Goal: Information Seeking & Learning: Learn about a topic

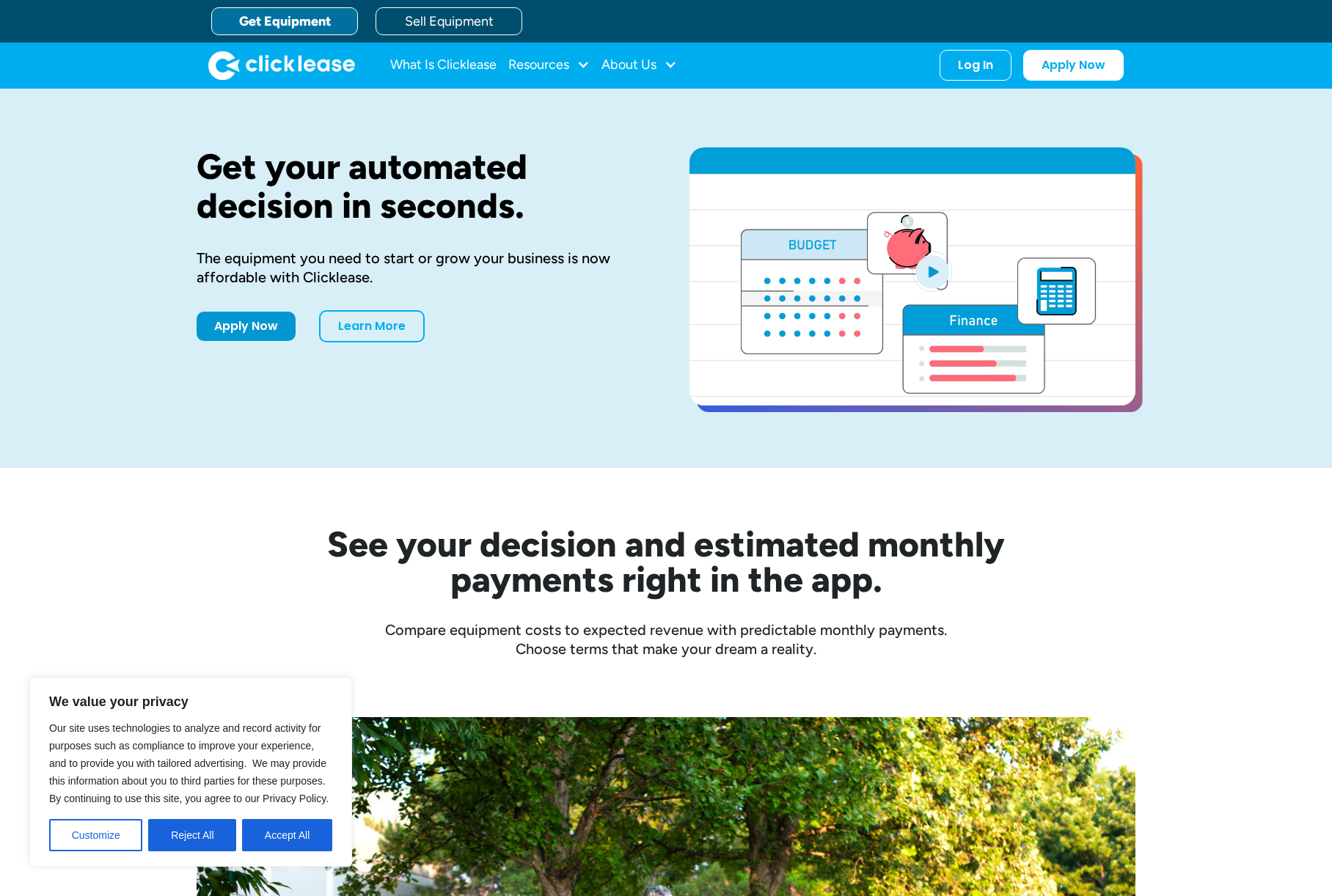
click at [330, 14] on link "Get Equipment" at bounding box center [285, 21] width 147 height 27
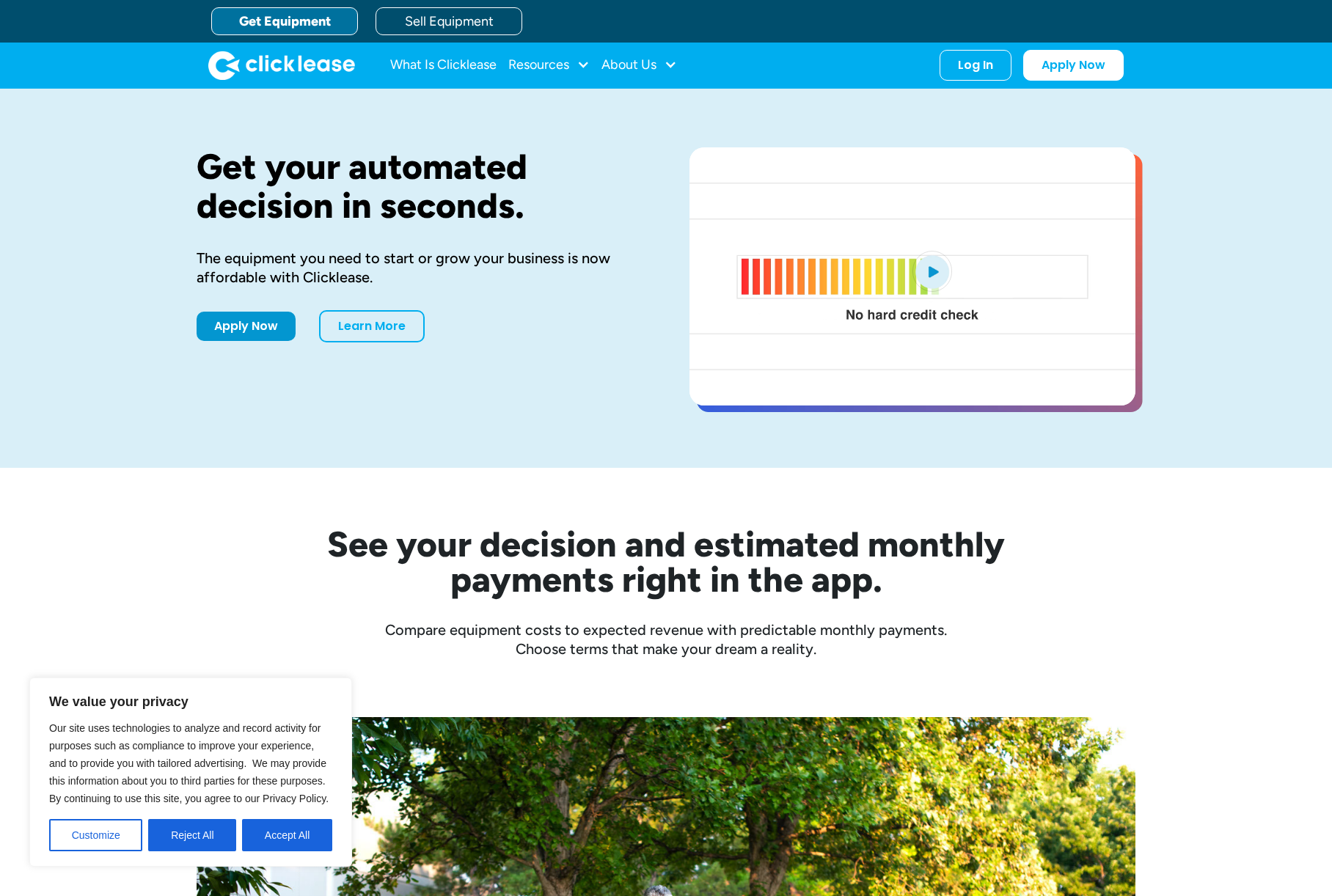
click at [287, 834] on button "Accept All" at bounding box center [287, 835] width 90 height 32
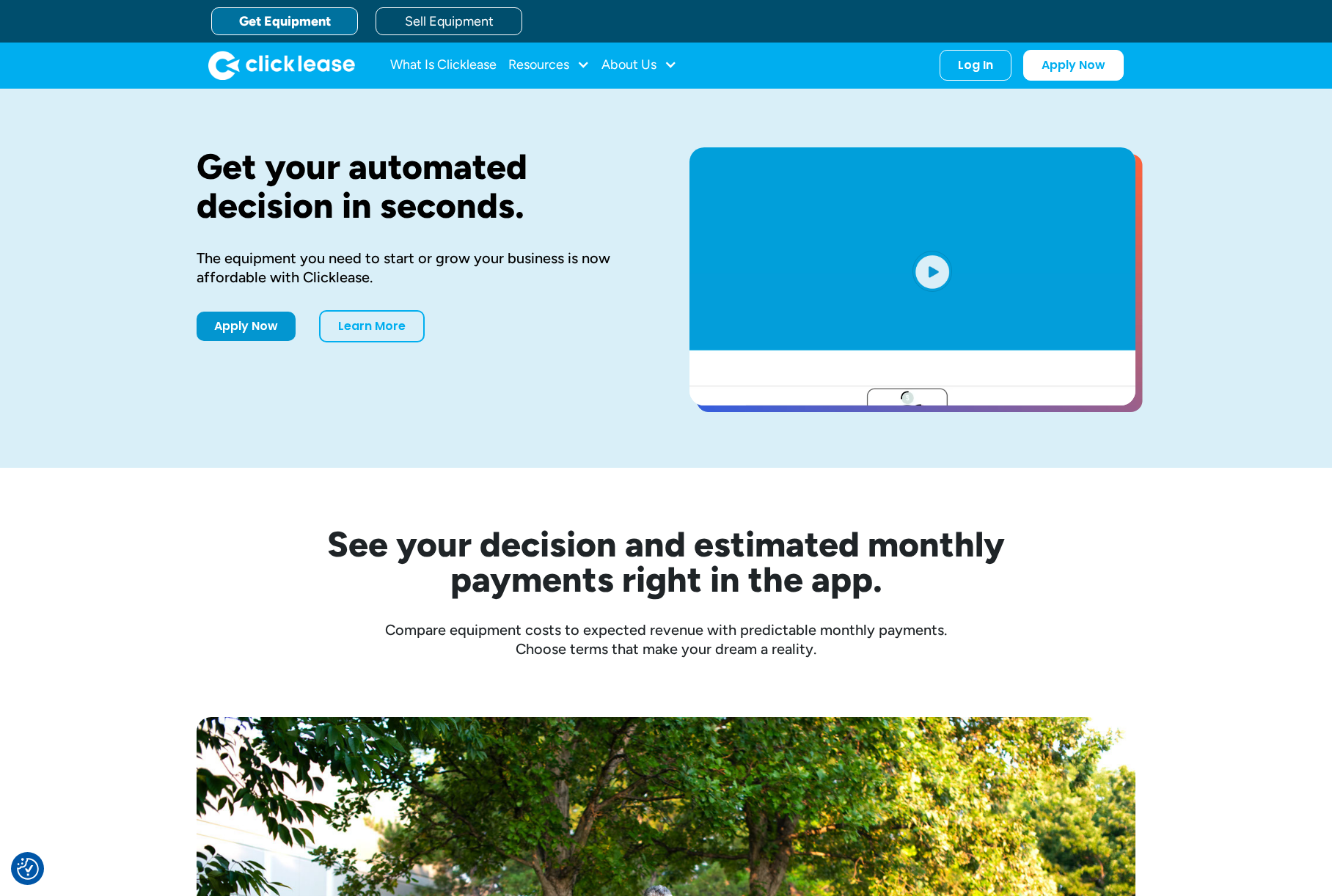
click at [286, 0] on div "Get Equipment Sell Equipment" at bounding box center [681, 21] width 939 height 42
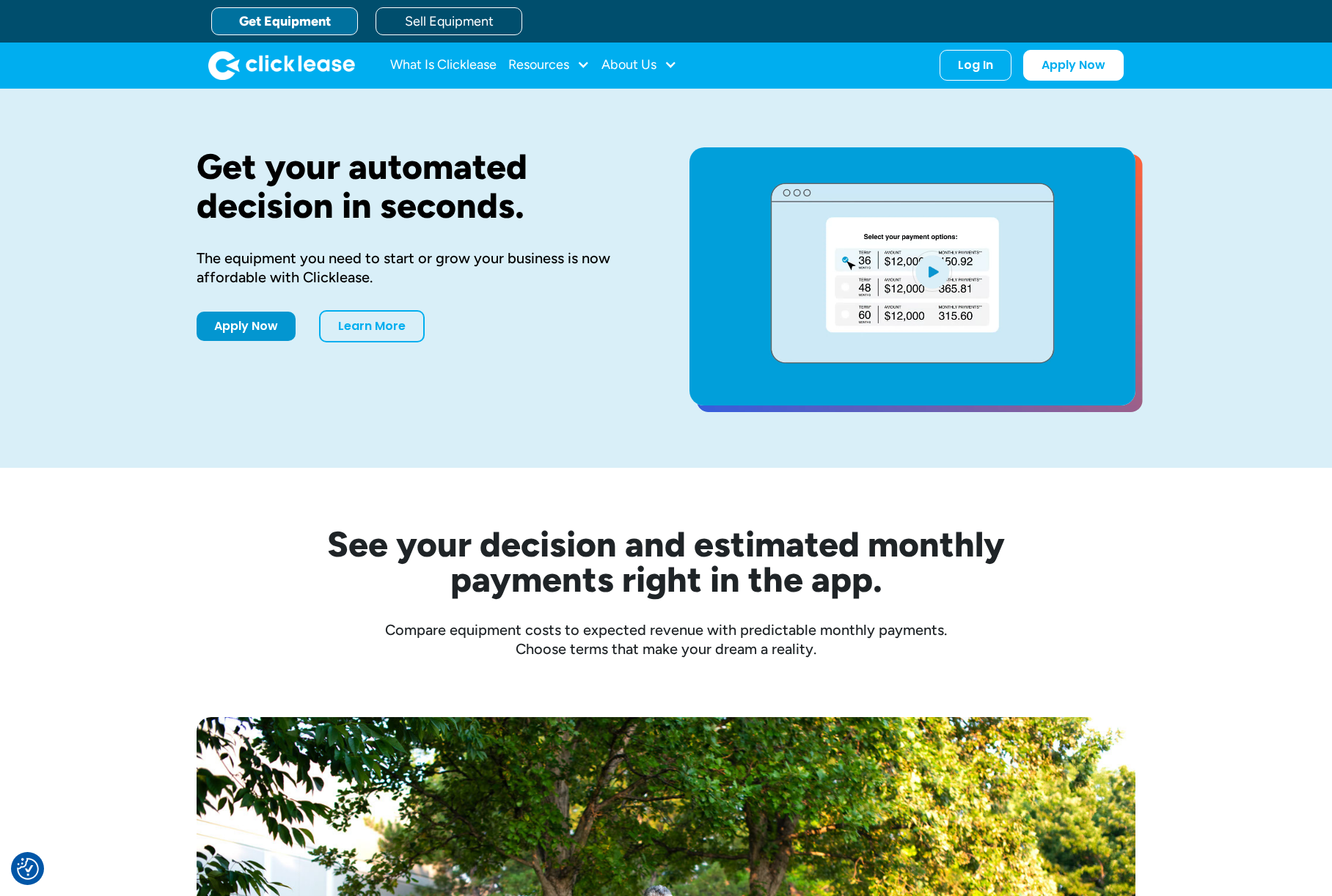
click at [285, 16] on link "Get Equipment" at bounding box center [285, 21] width 147 height 27
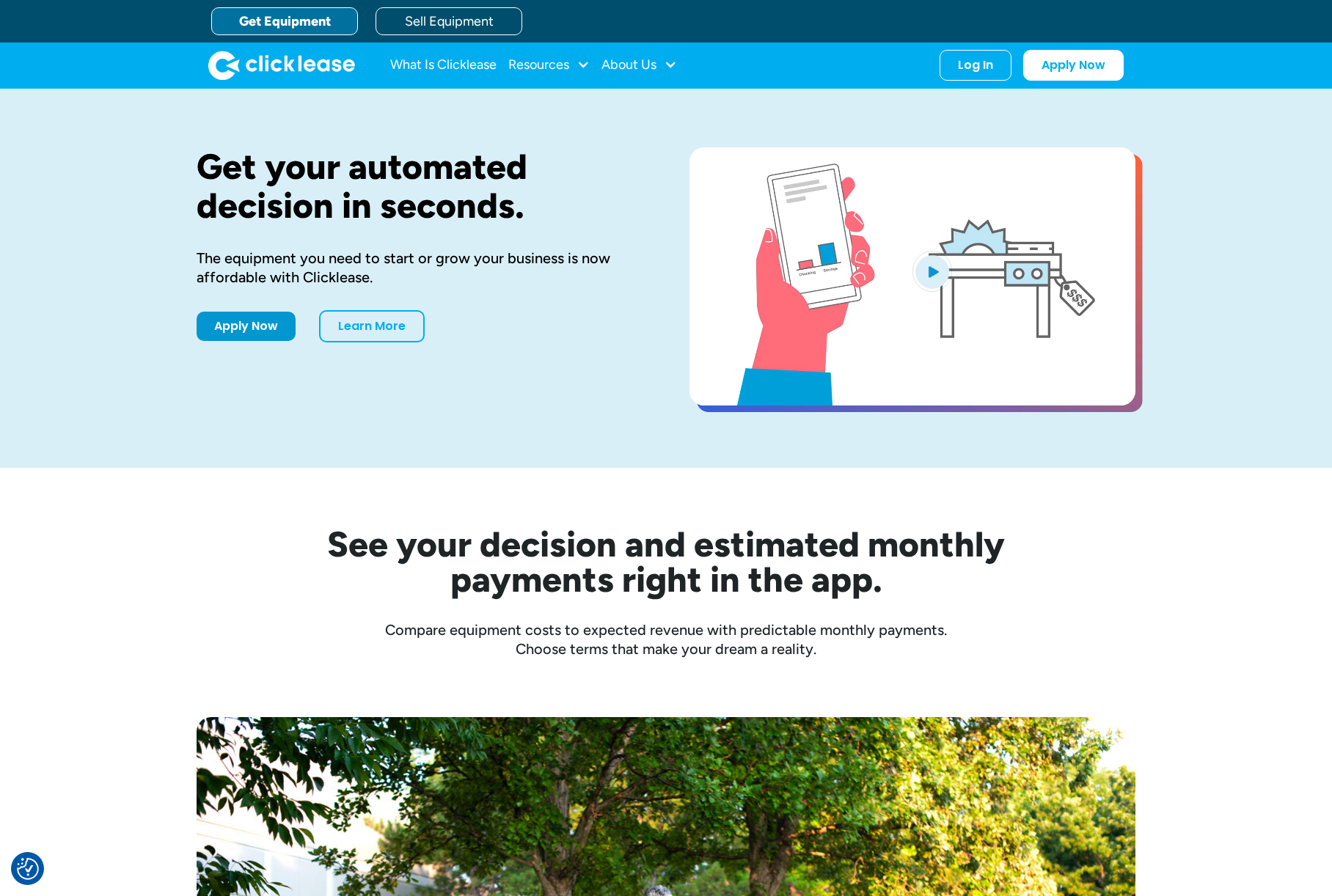
click at [285, 16] on link "Get Equipment" at bounding box center [285, 21] width 147 height 27
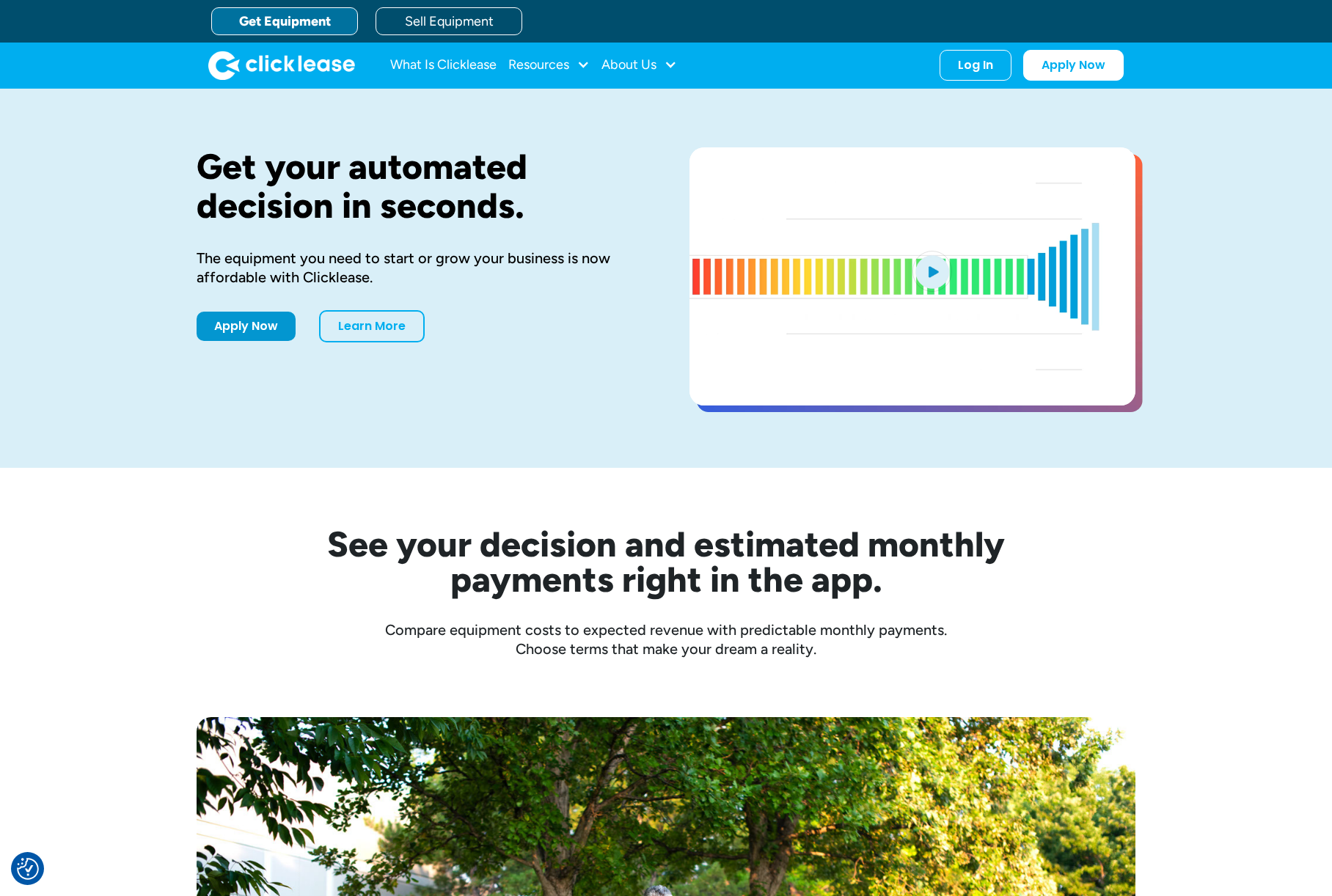
click at [284, 21] on link "Get Equipment" at bounding box center [285, 21] width 147 height 27
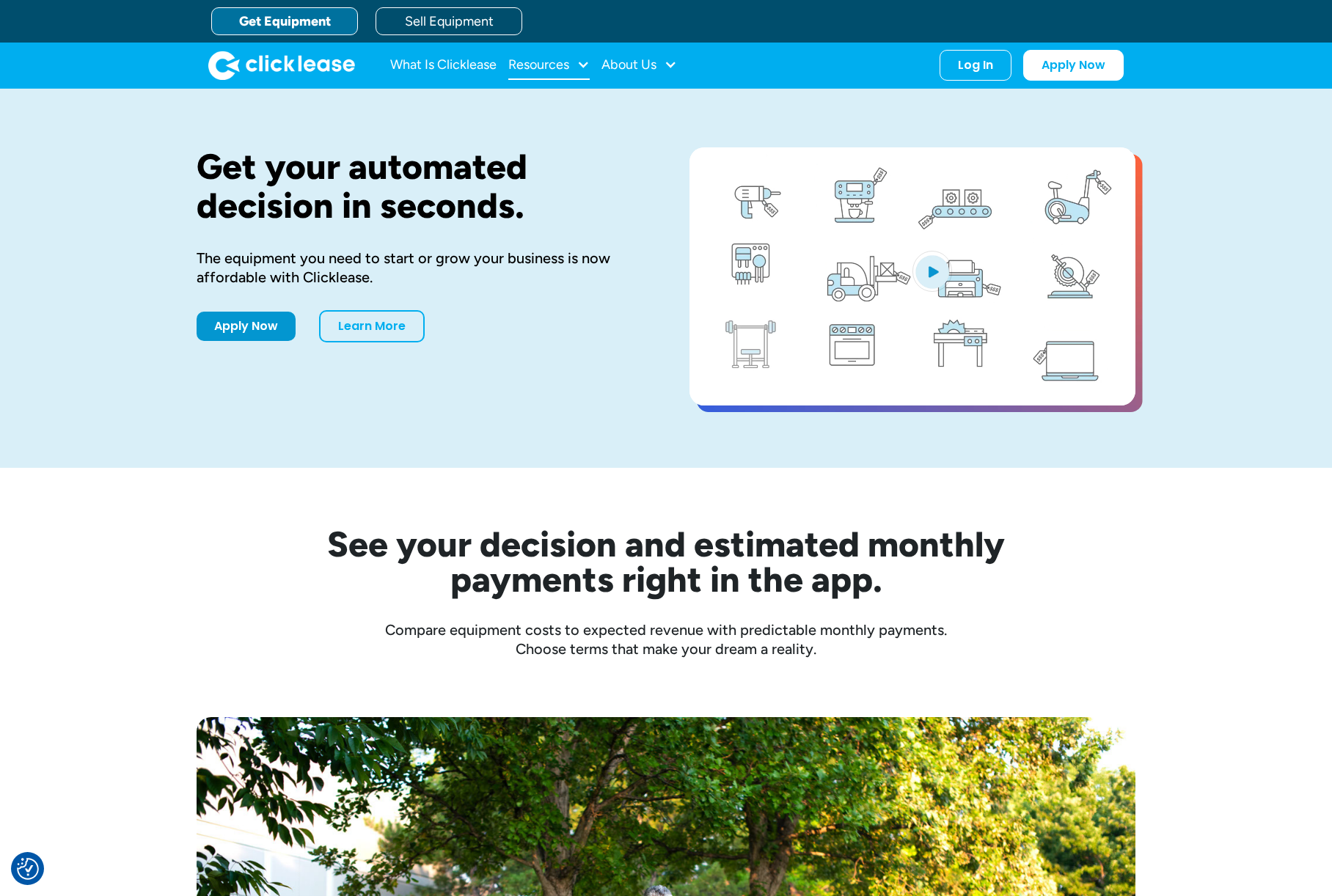
click at [564, 64] on div "Resources" at bounding box center [539, 64] width 60 height 0
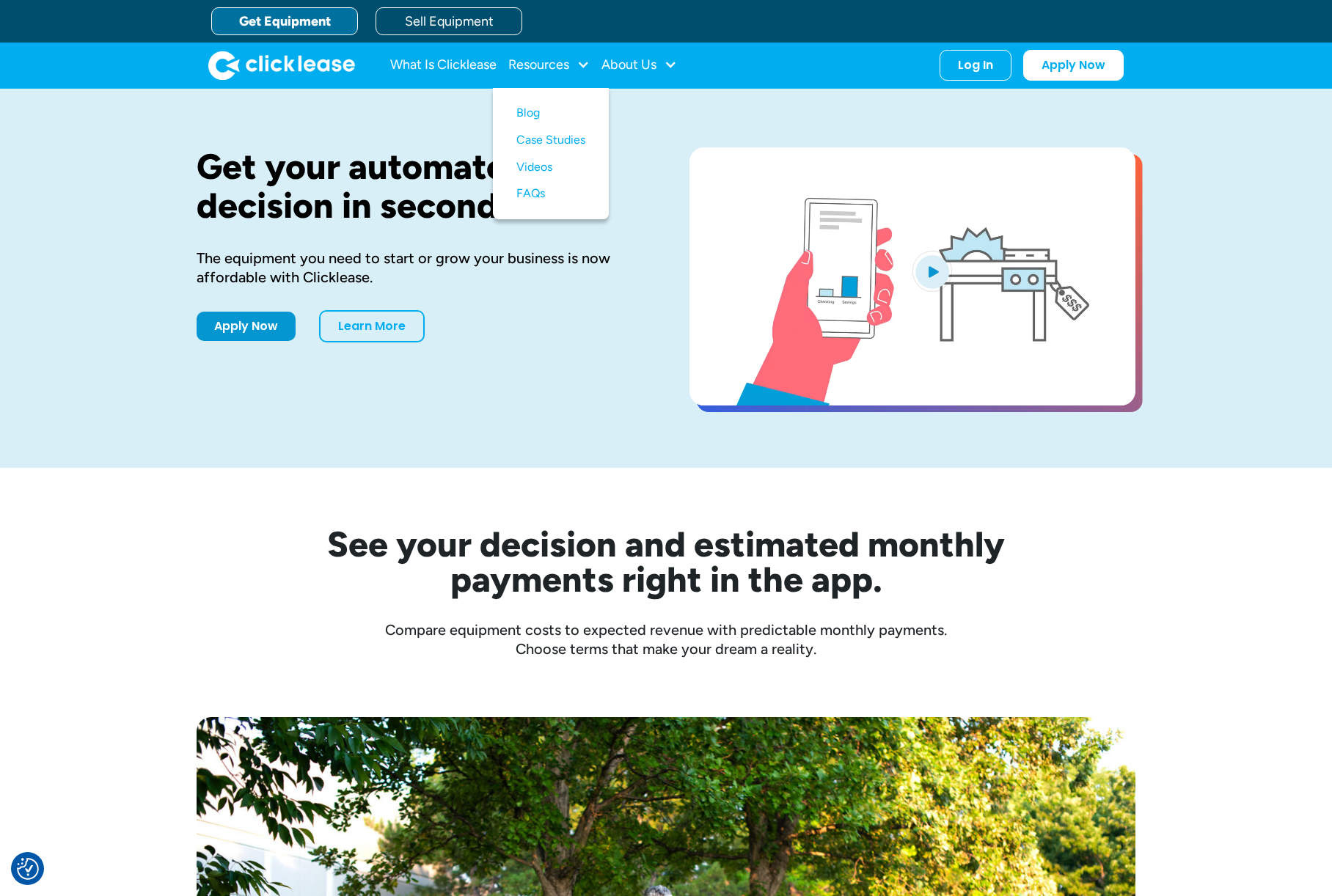
click at [562, 431] on div "Get your automated decision in seconds. The equipment you need to start or grow…" at bounding box center [666, 279] width 939 height 379
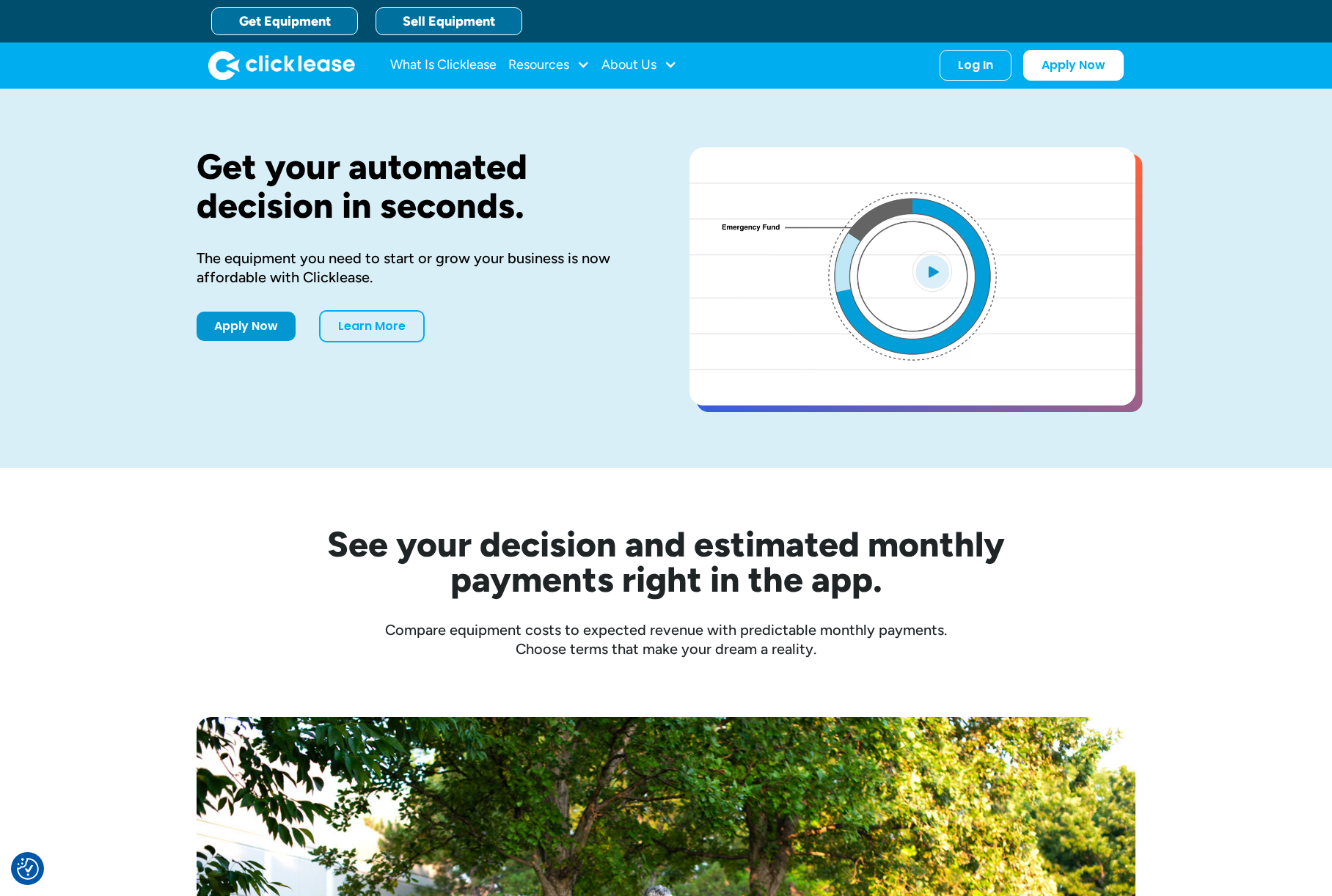
click at [491, 24] on link "Sell Equipment" at bounding box center [449, 21] width 147 height 27
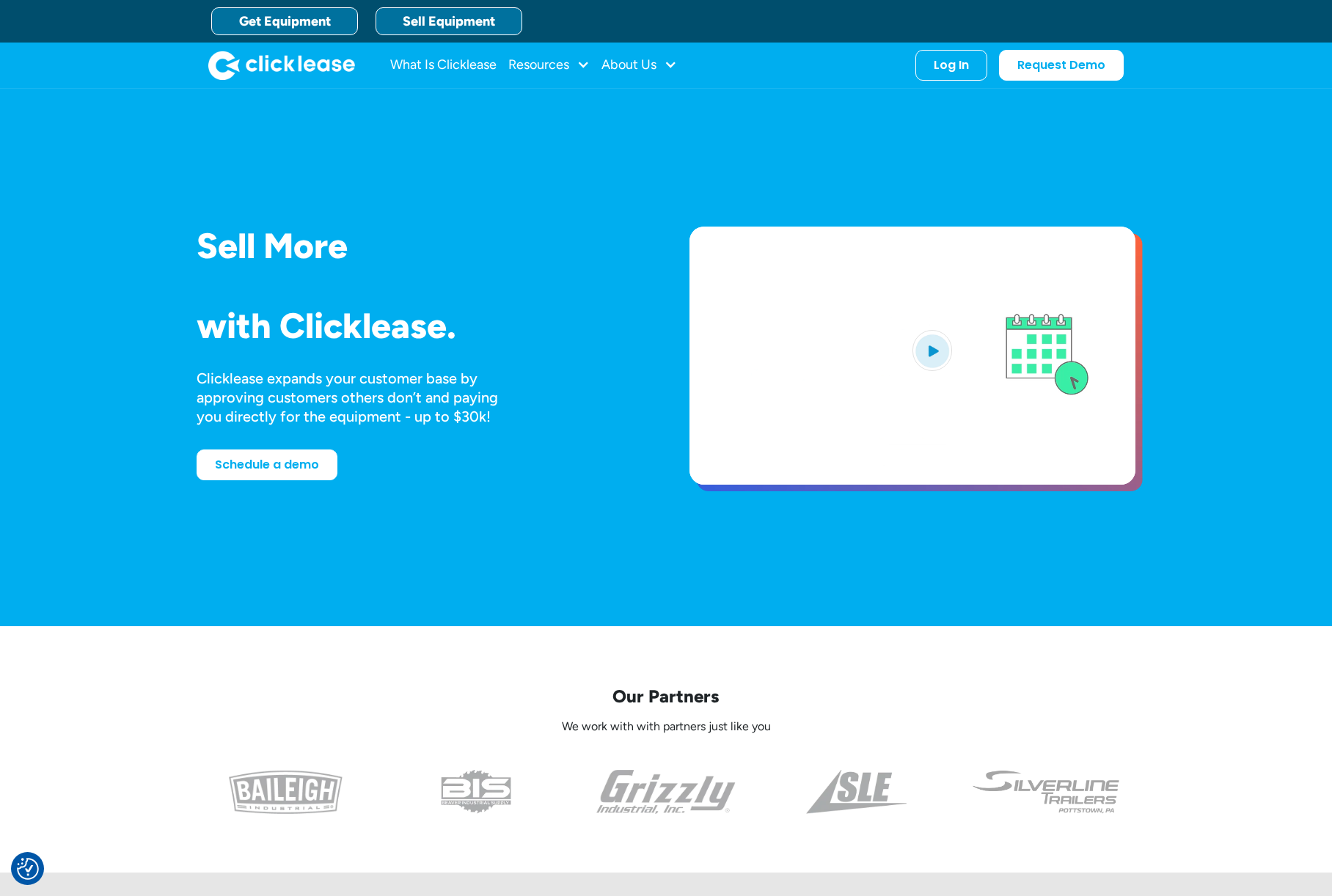
click at [311, 20] on link "Get Equipment" at bounding box center [285, 21] width 147 height 27
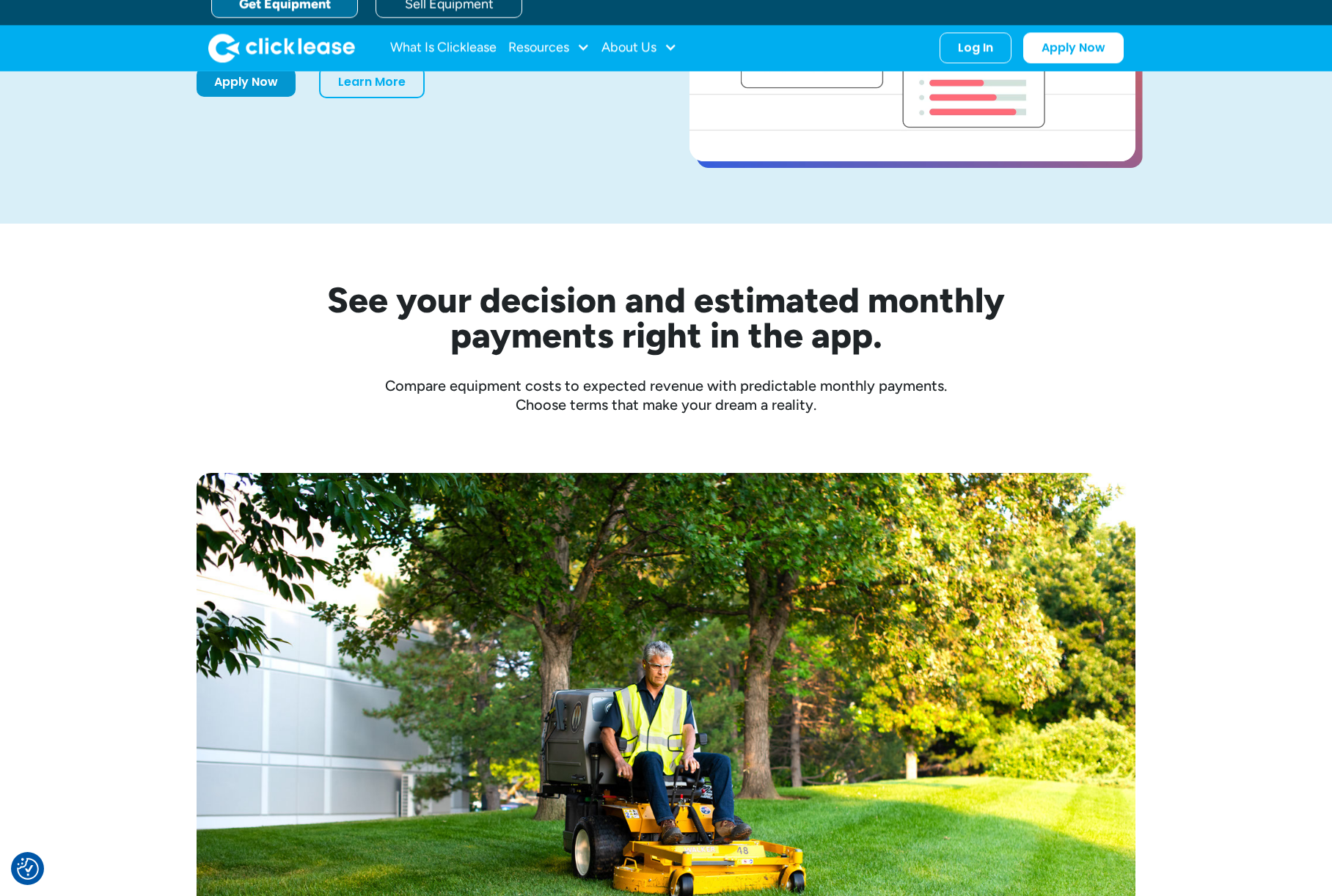
scroll to position [248, 0]
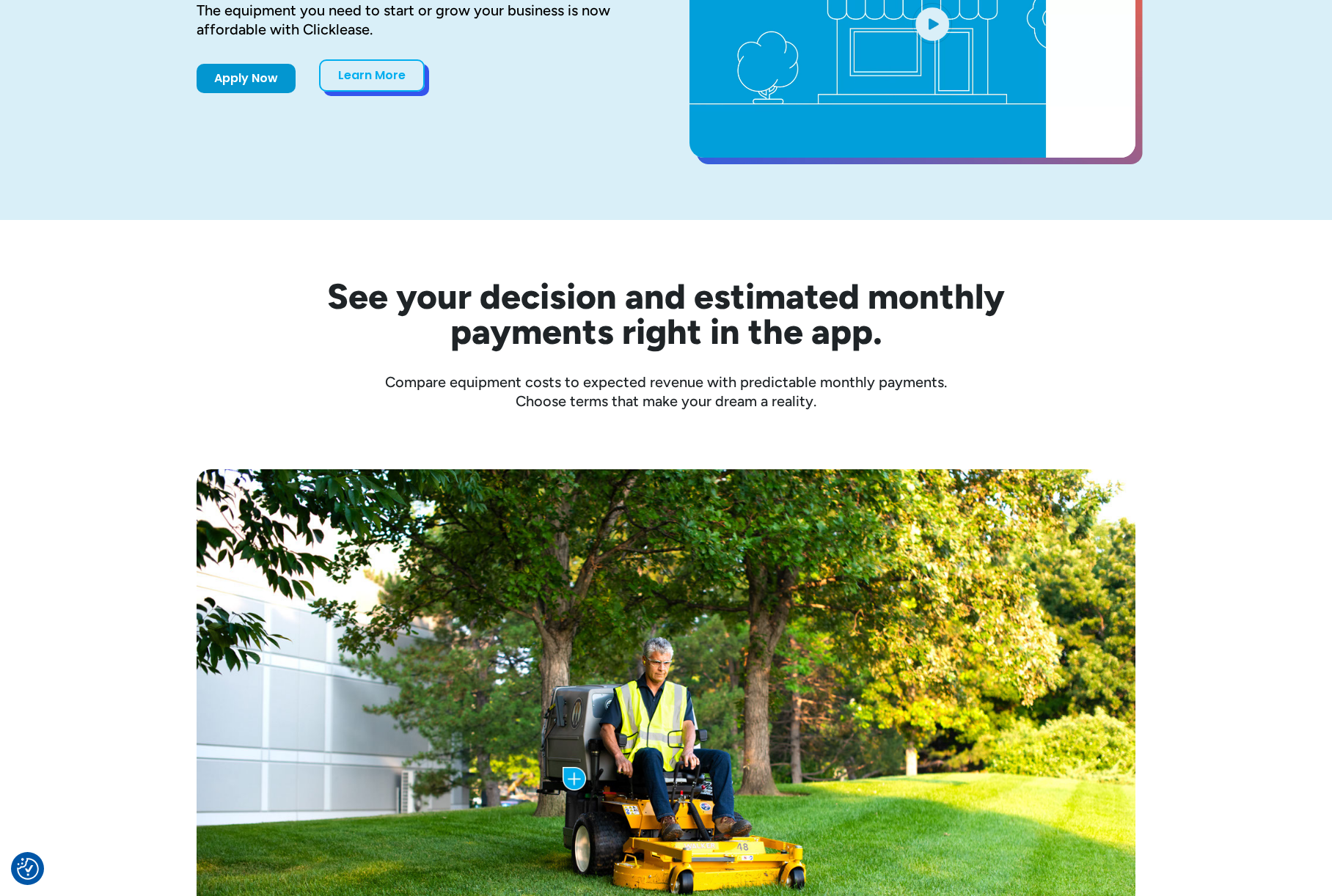
click at [394, 78] on link "Learn More" at bounding box center [371, 75] width 105 height 32
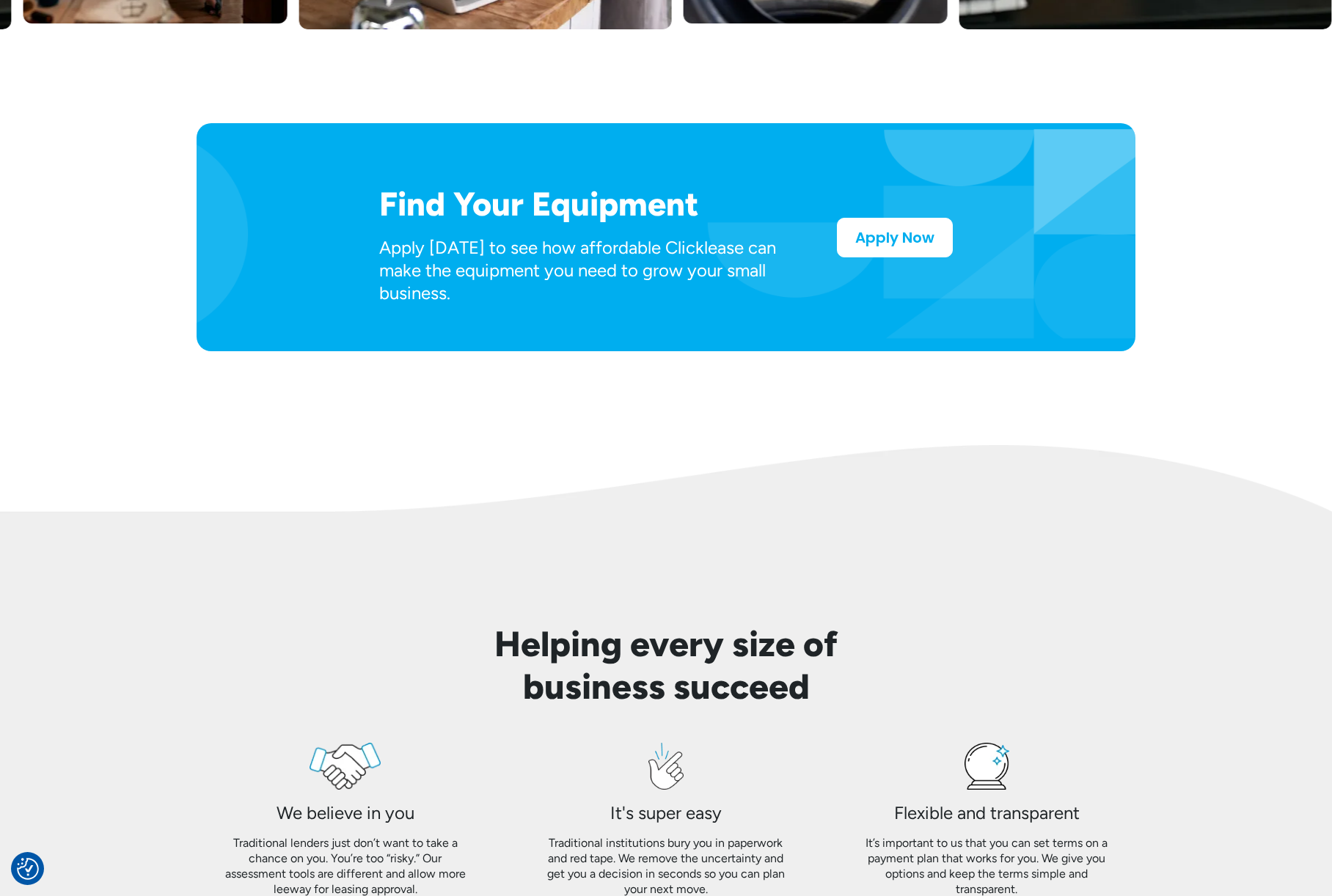
scroll to position [727, 0]
